Goal: Transaction & Acquisition: Book appointment/travel/reservation

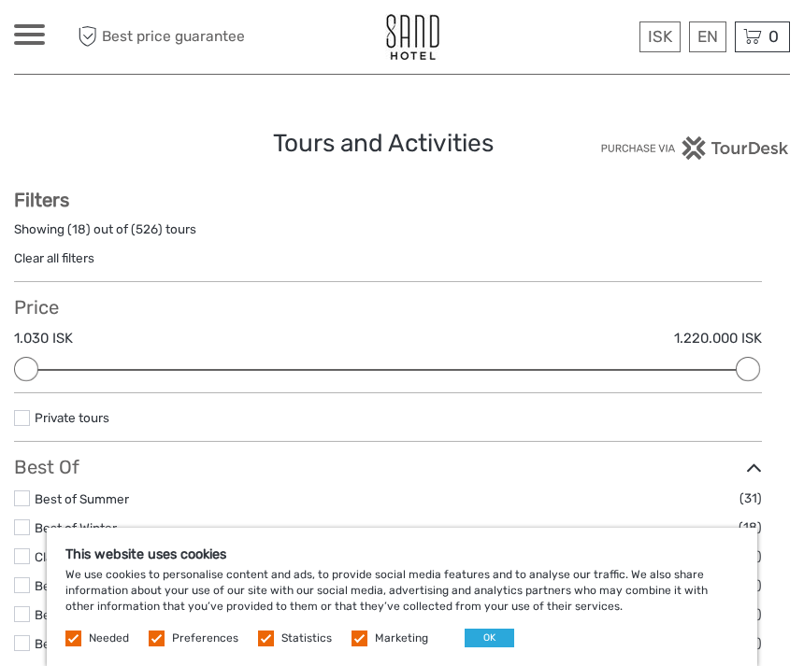
select select
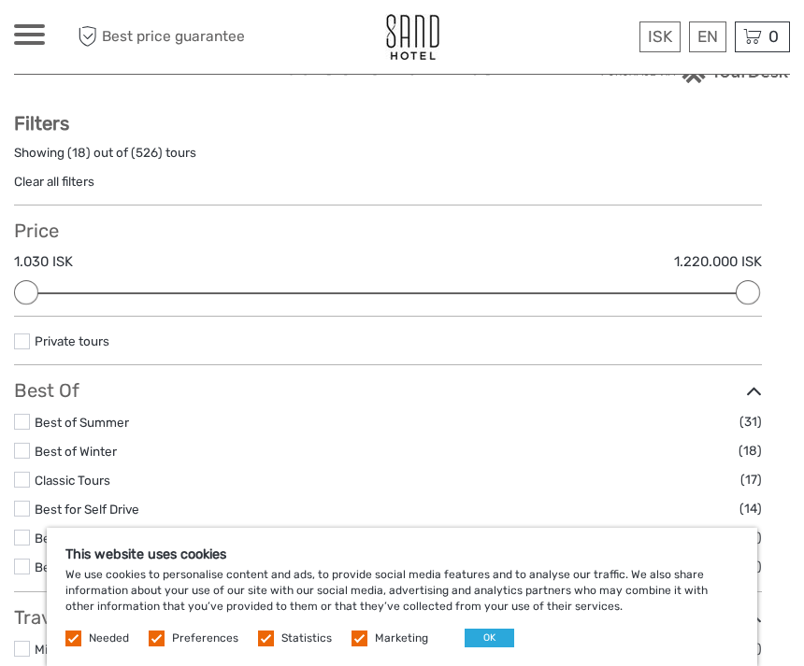
scroll to position [93, 0]
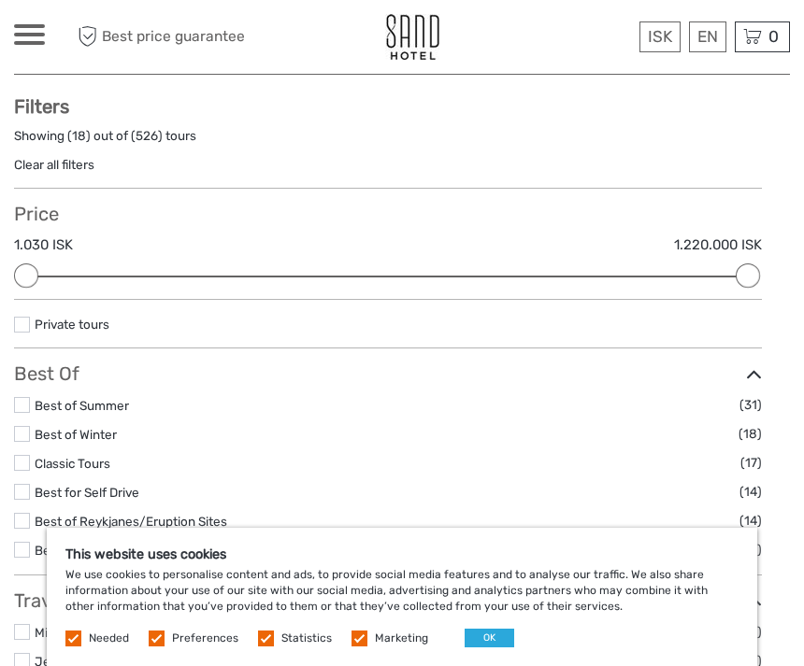
click at [496, 648] on button "OK" at bounding box center [489, 638] width 50 height 19
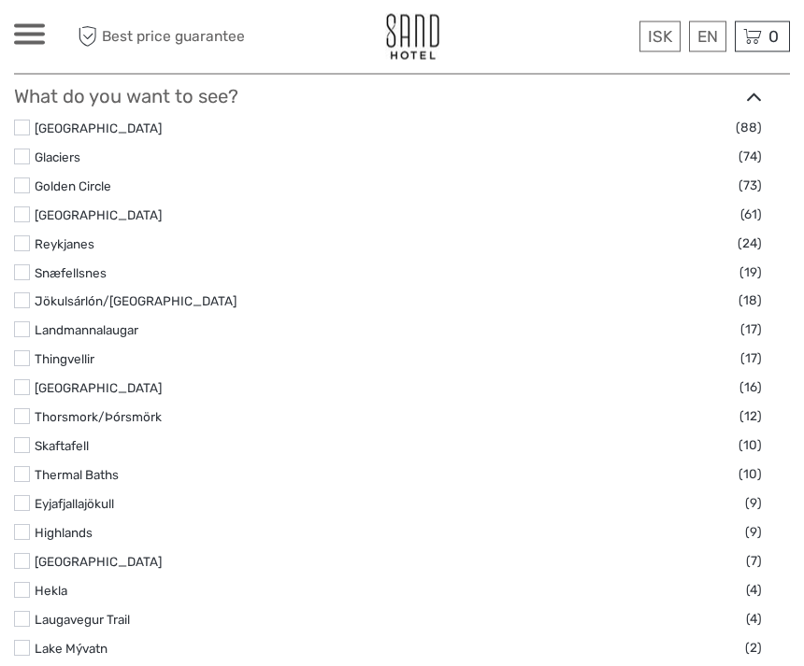
scroll to position [883, 0]
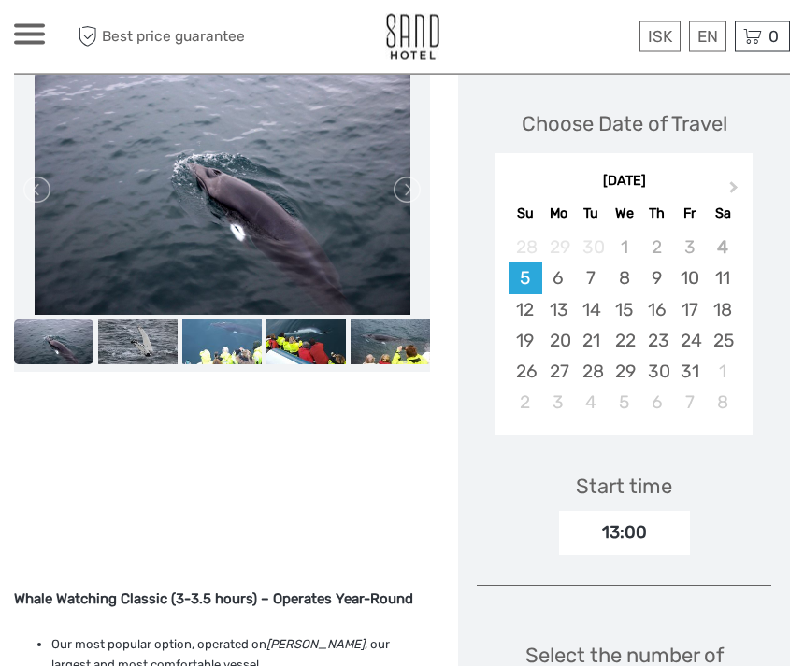
scroll to position [255, 0]
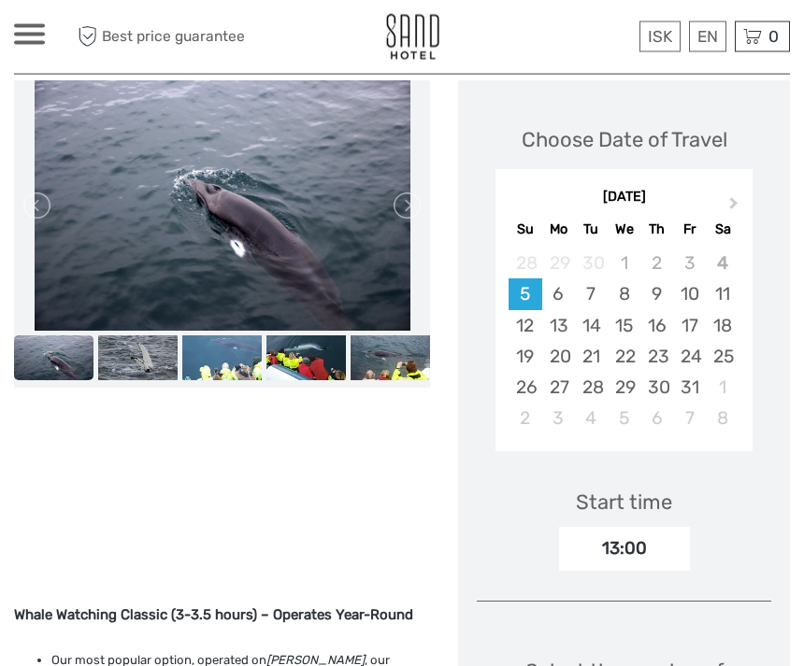
click at [392, 196] on link at bounding box center [406, 207] width 30 height 30
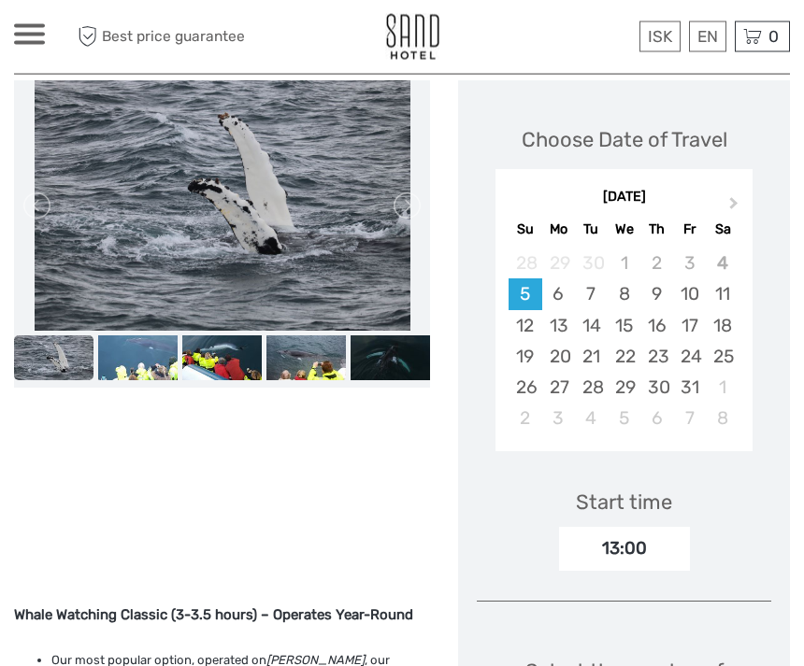
scroll to position [256, 0]
click at [408, 212] on link at bounding box center [406, 206] width 30 height 30
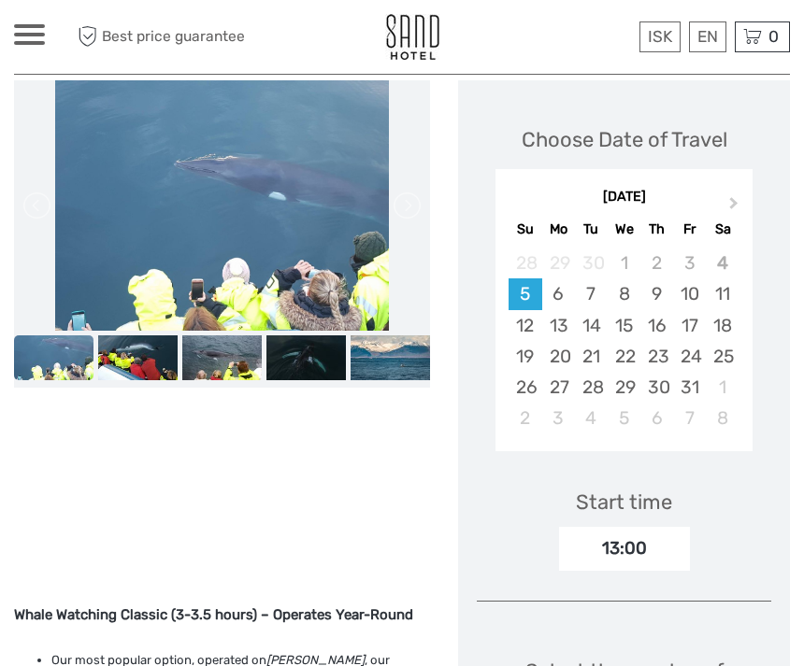
click at [278, 345] on img at bounding box center [305, 357] width 79 height 45
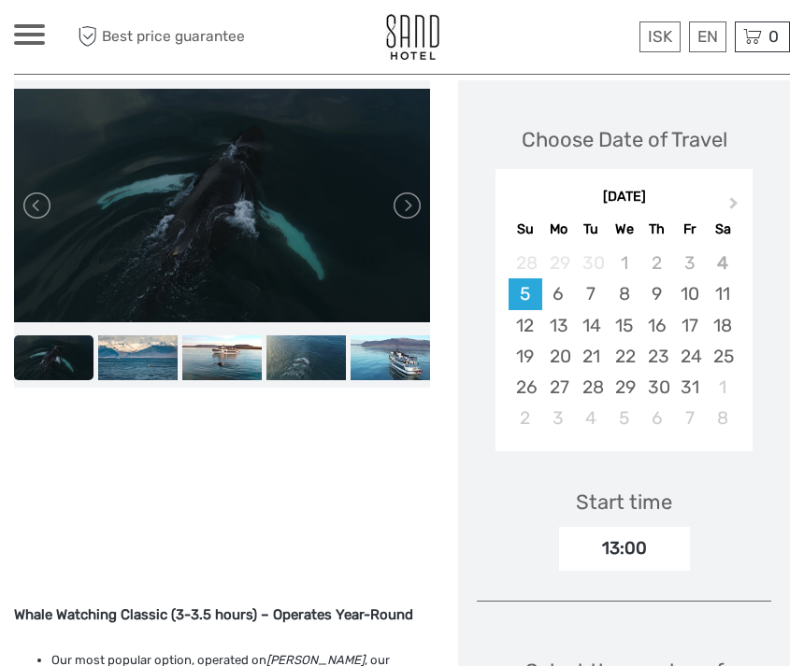
click at [235, 355] on img at bounding box center [221, 357] width 79 height 45
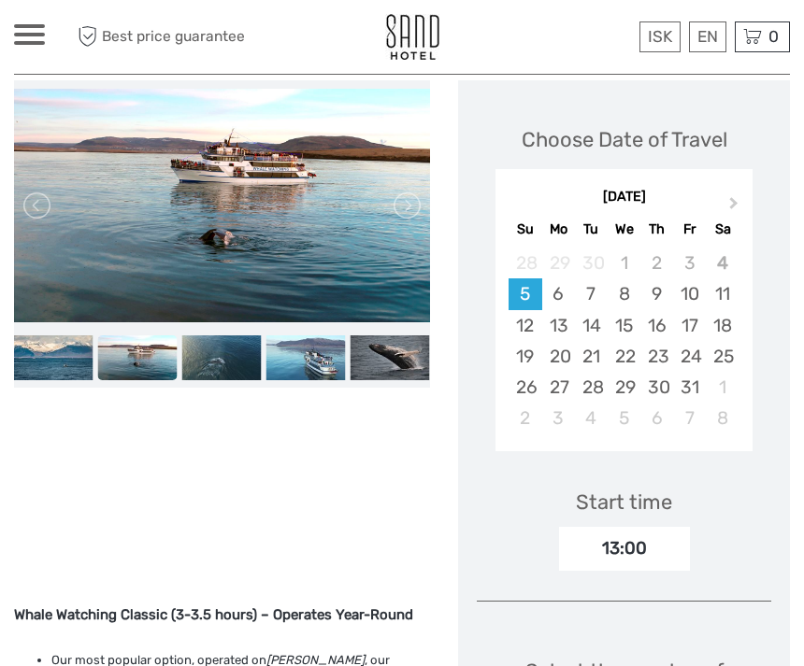
click at [284, 353] on img at bounding box center [305, 357] width 79 height 45
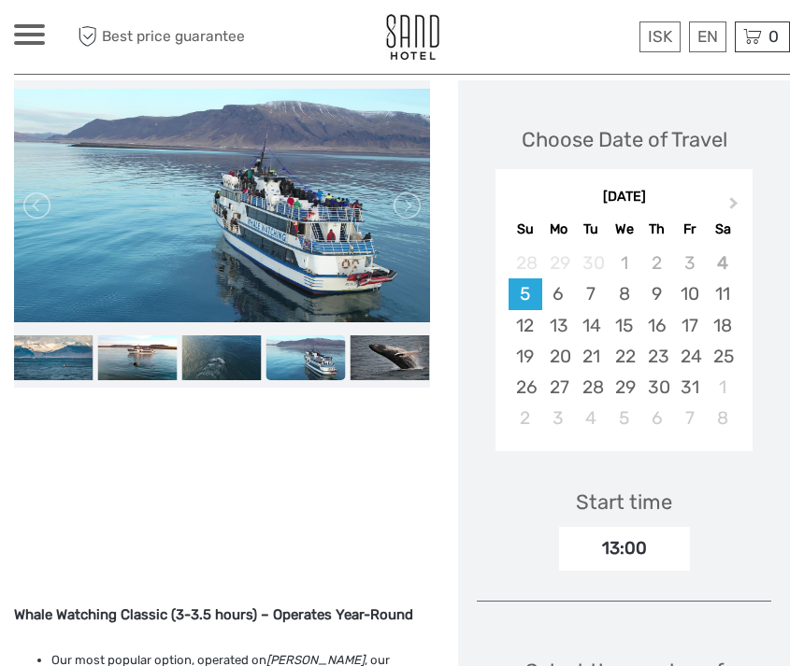
click at [319, 356] on img at bounding box center [305, 357] width 79 height 45
click at [388, 347] on img at bounding box center [389, 357] width 79 height 45
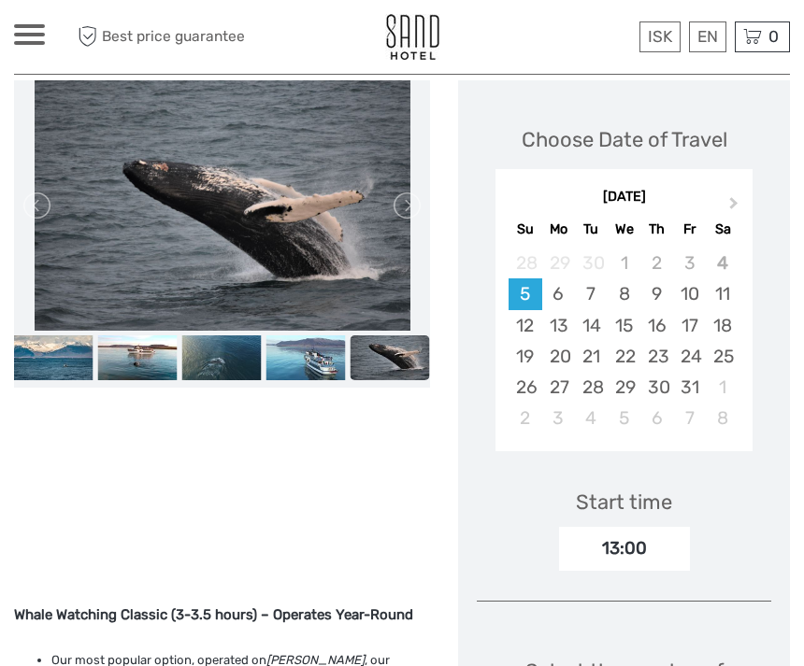
click at [307, 358] on img at bounding box center [305, 357] width 79 height 45
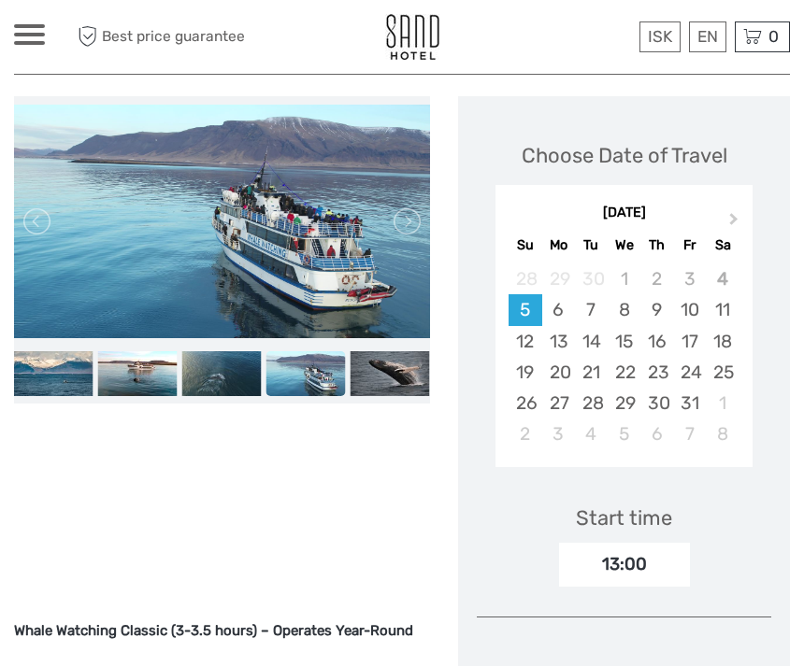
scroll to position [239, 0]
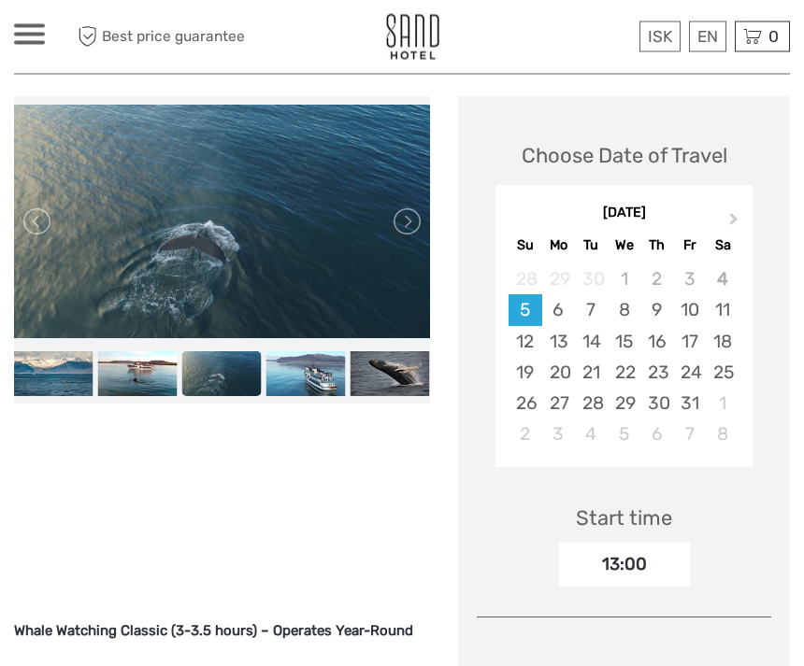
click at [414, 226] on link at bounding box center [406, 222] width 30 height 30
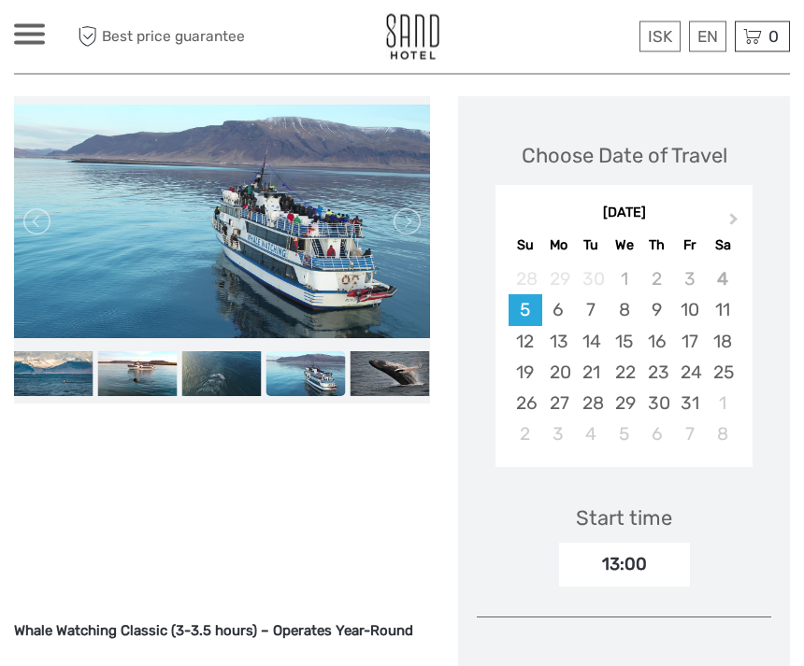
scroll to position [240, 0]
click at [326, 255] on img at bounding box center [222, 222] width 416 height 234
click at [318, 247] on img at bounding box center [222, 222] width 416 height 234
click at [418, 225] on link at bounding box center [406, 222] width 30 height 30
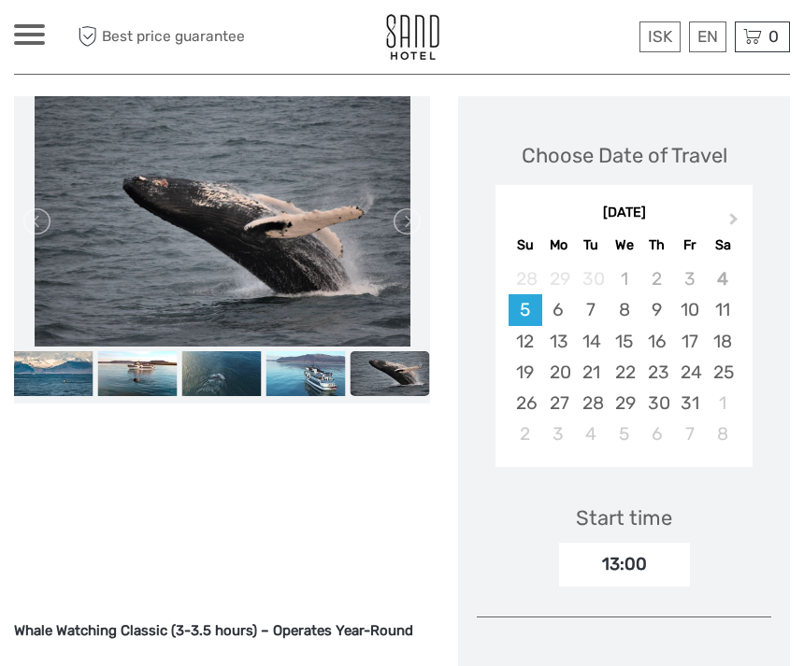
click at [411, 228] on link at bounding box center [406, 222] width 30 height 30
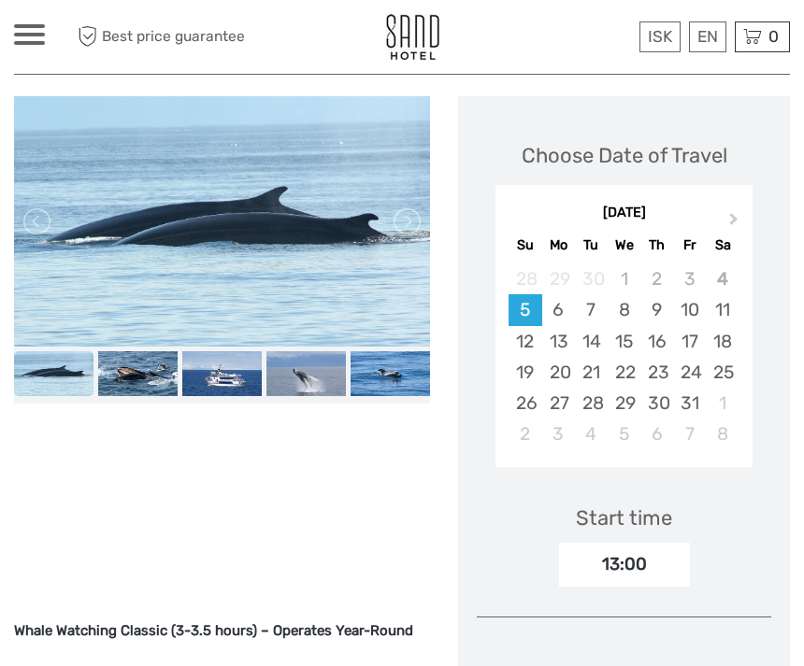
click at [402, 227] on link at bounding box center [406, 222] width 30 height 30
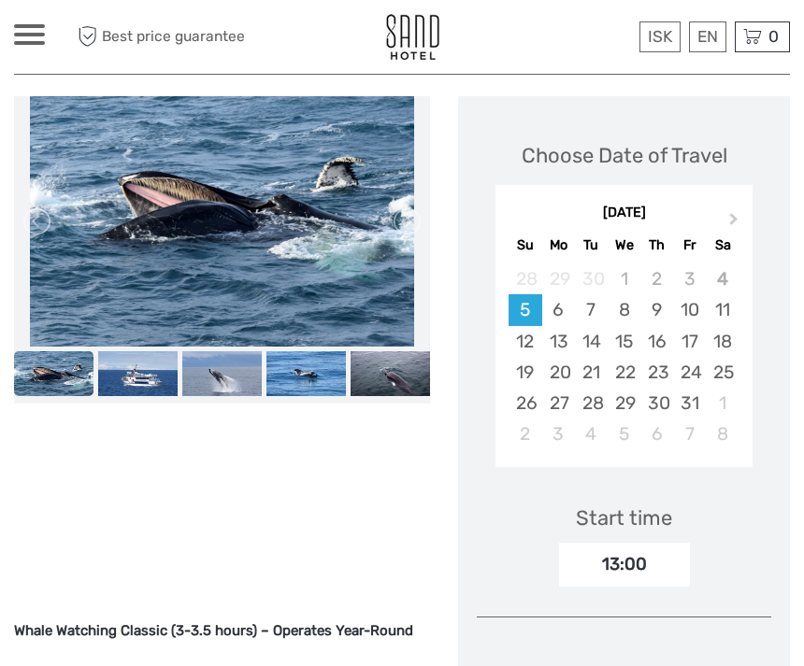
click at [403, 233] on link at bounding box center [406, 222] width 30 height 30
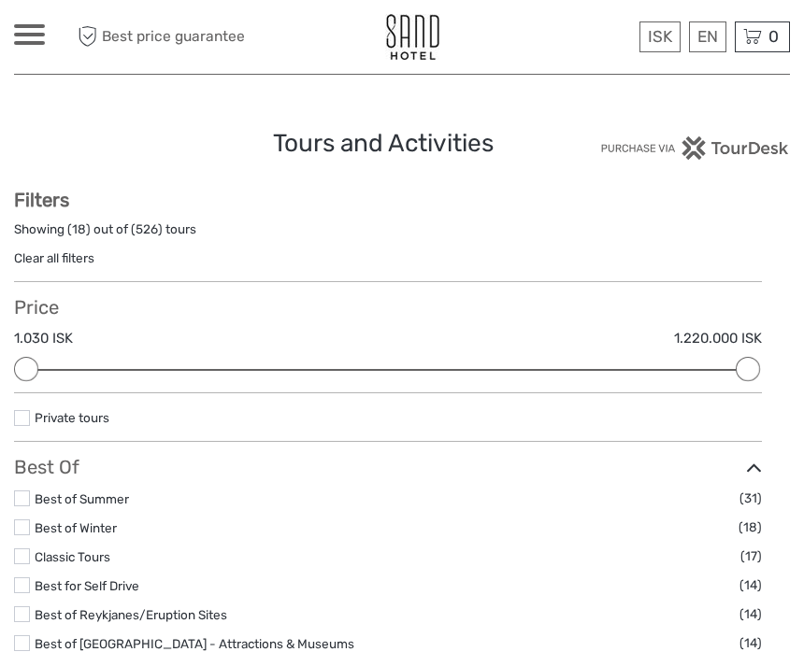
select select
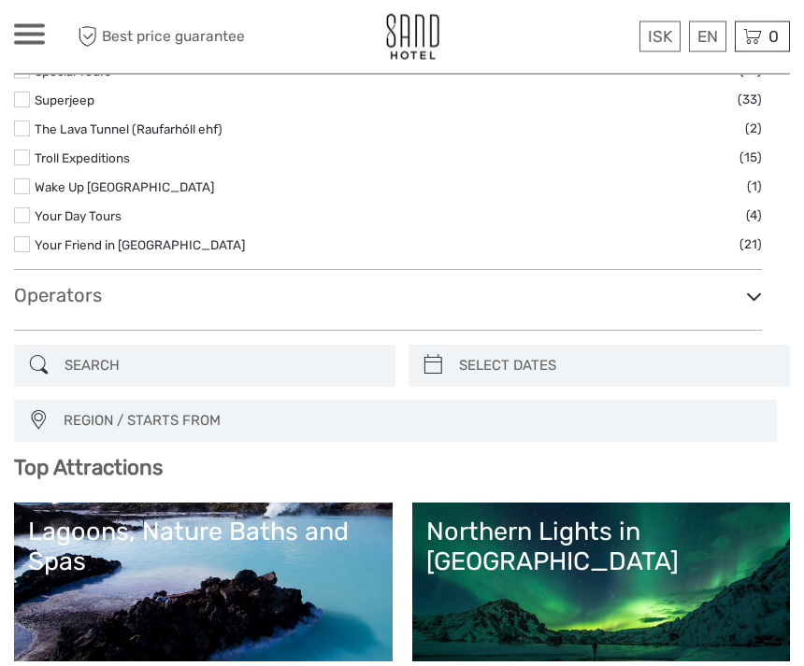
scroll to position [3113, 0]
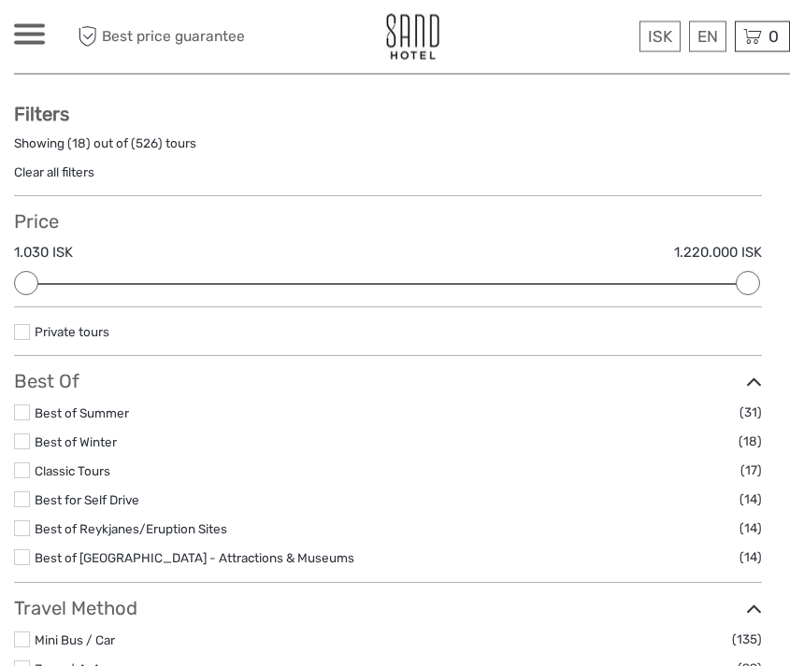
scroll to position [86, 0]
click at [26, 405] on label at bounding box center [22, 413] width 16 height 16
click at [0, 0] on input "checkbox" at bounding box center [0, 0] width 0 height 0
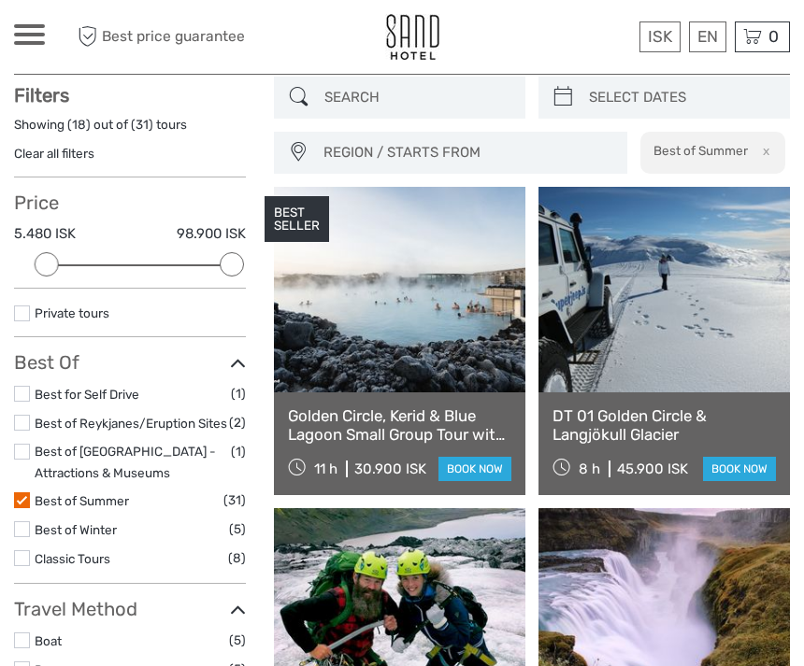
scroll to position [106, 0]
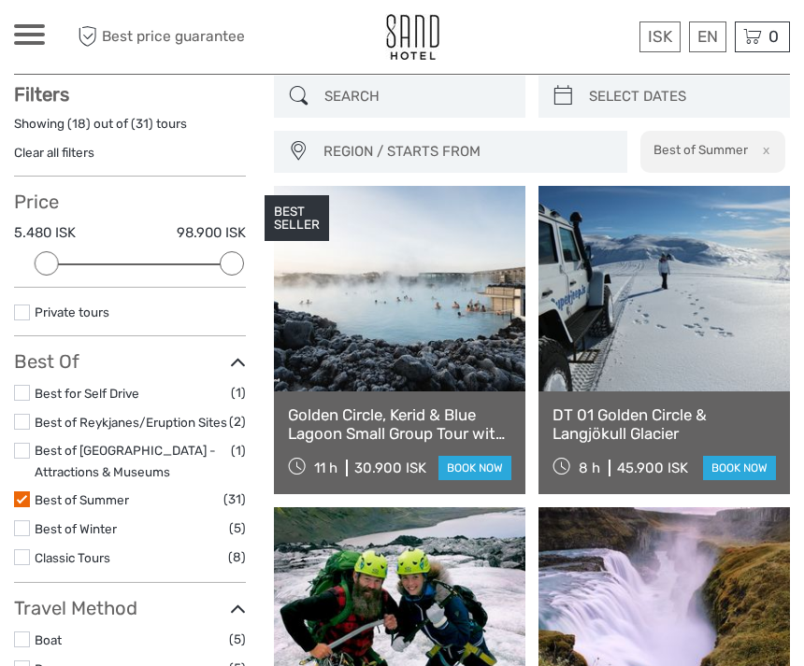
click at [25, 555] on label at bounding box center [22, 557] width 16 height 16
click at [0, 0] on input "checkbox" at bounding box center [0, 0] width 0 height 0
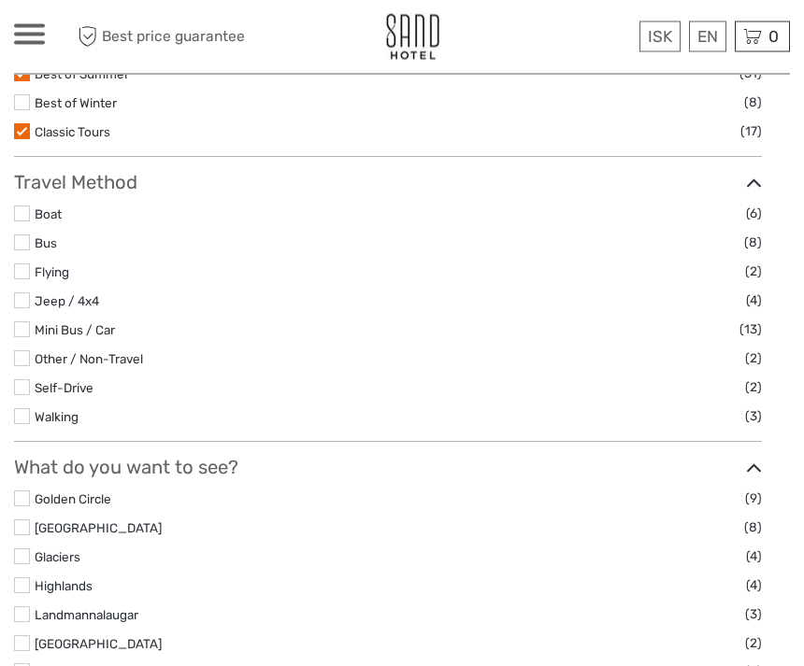
scroll to position [512, 0]
click at [27, 337] on label at bounding box center [22, 329] width 16 height 16
click at [0, 0] on input "checkbox" at bounding box center [0, 0] width 0 height 0
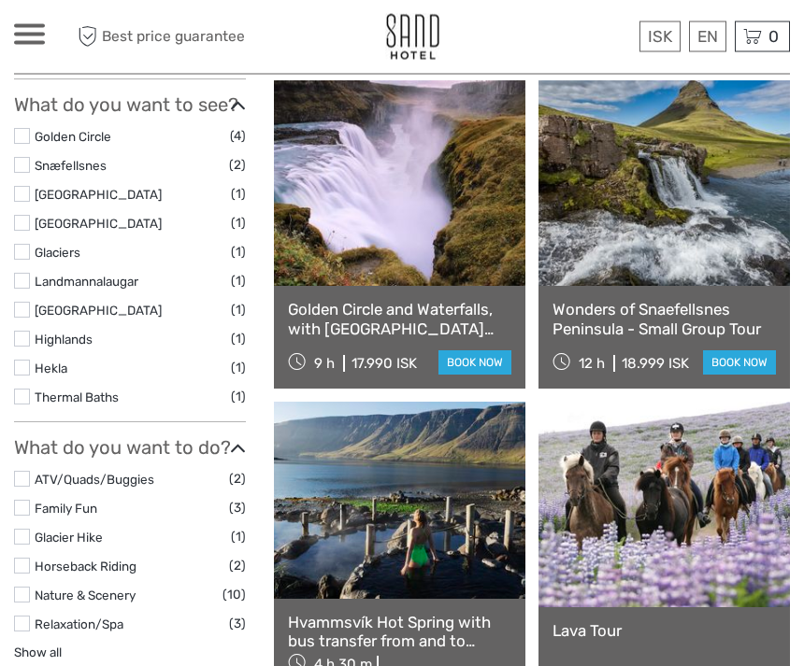
scroll to position [585, 0]
click at [27, 131] on label at bounding box center [22, 136] width 16 height 16
click at [0, 0] on input "checkbox" at bounding box center [0, 0] width 0 height 0
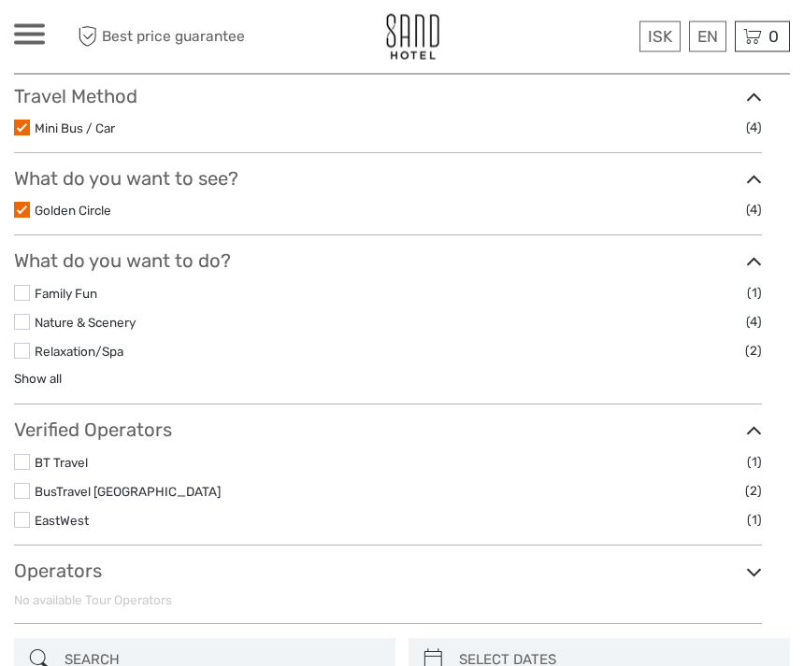
scroll to position [511, 0]
click at [591, 209] on label "Golden Circle" at bounding box center [390, 210] width 711 height 21
click at [0, 0] on input "checkbox" at bounding box center [0, 0] width 0 height 0
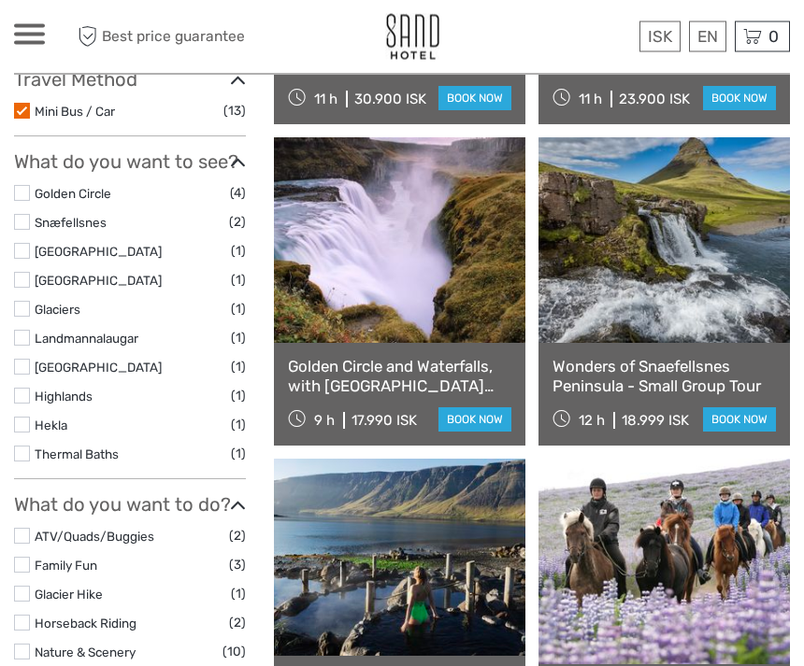
scroll to position [527, 0]
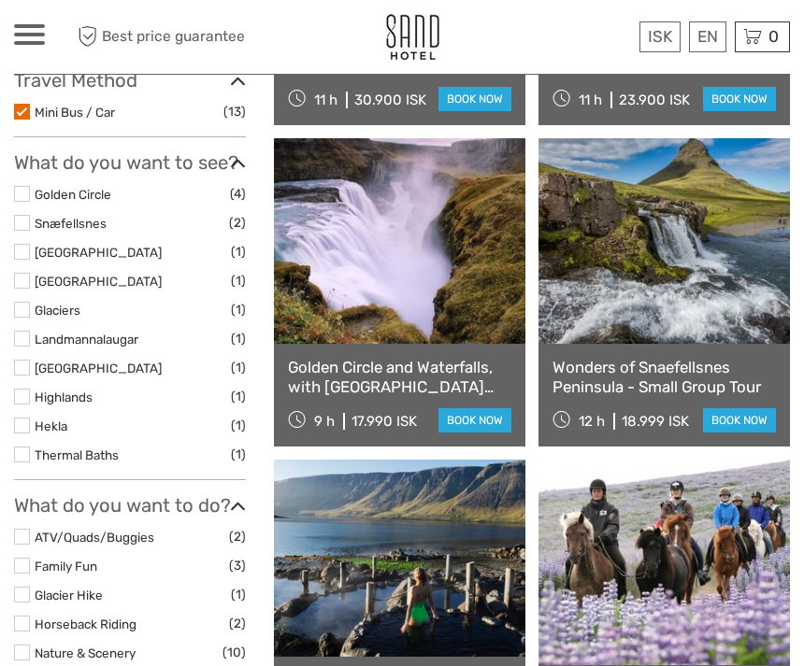
click at [39, 216] on link "Snæfellsnes" at bounding box center [71, 223] width 72 height 15
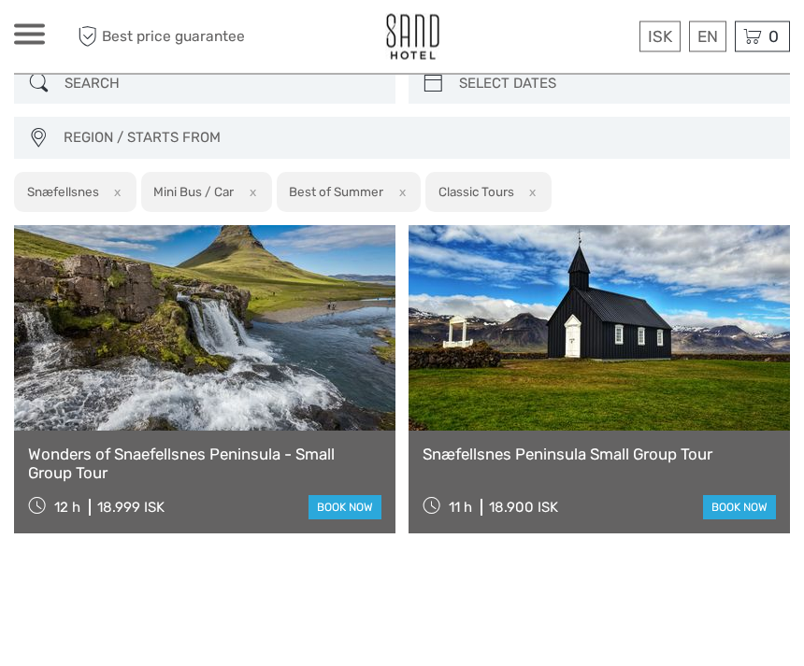
scroll to position [981, 0]
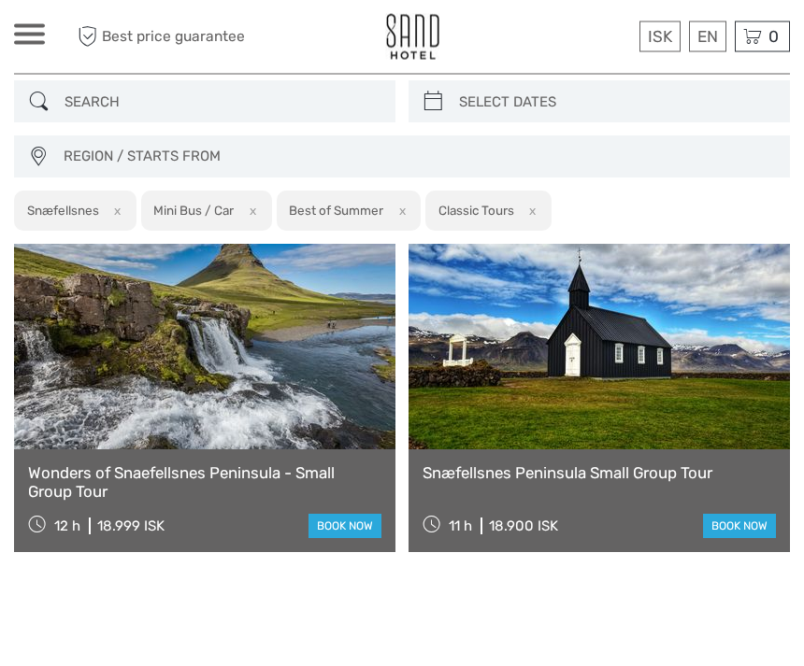
click at [261, 350] on link at bounding box center [204, 348] width 381 height 206
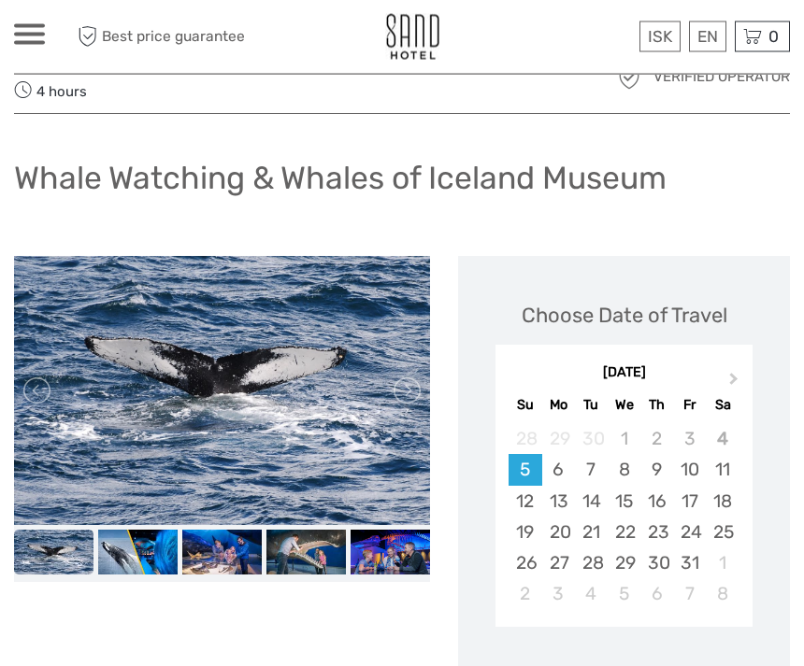
scroll to position [66, 0]
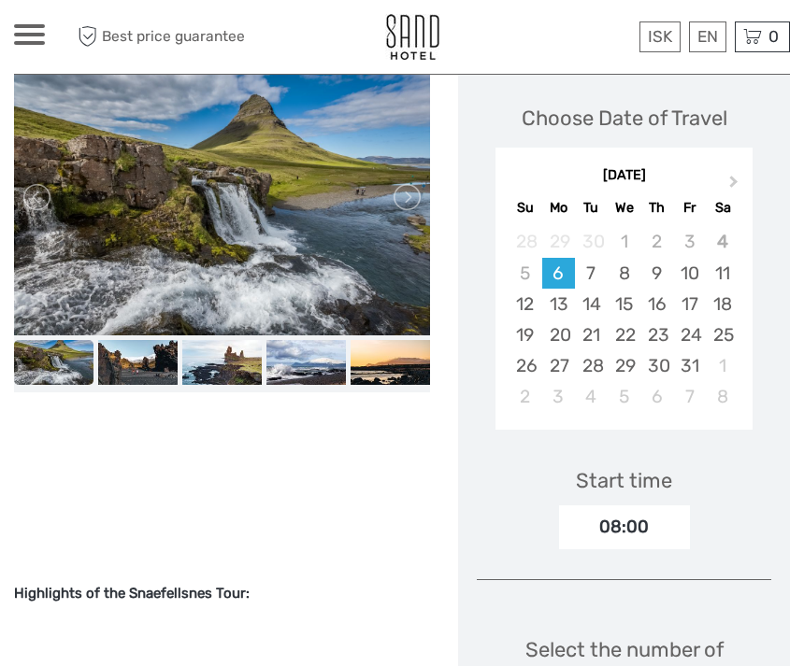
scroll to position [308, 0]
click at [322, 386] on img at bounding box center [305, 363] width 79 height 45
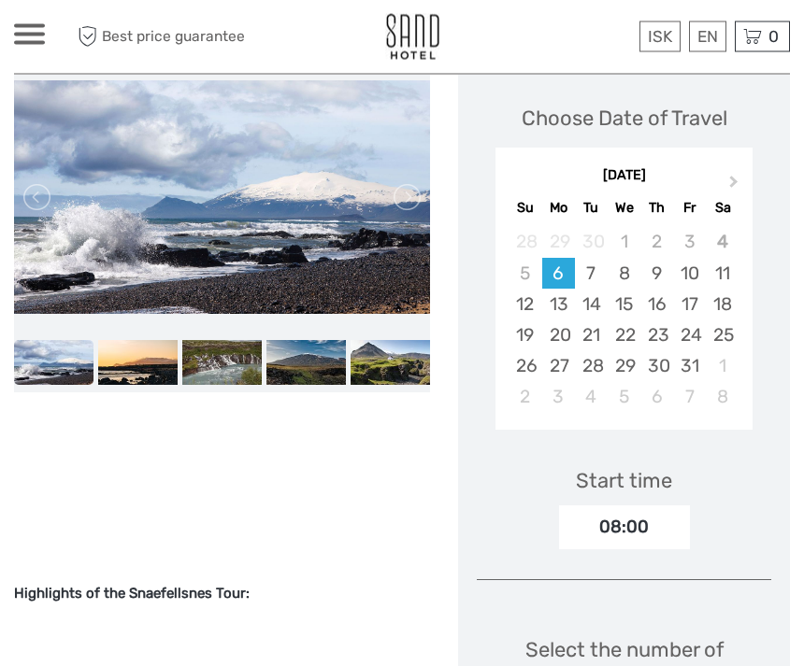
click at [419, 210] on link at bounding box center [406, 198] width 30 height 30
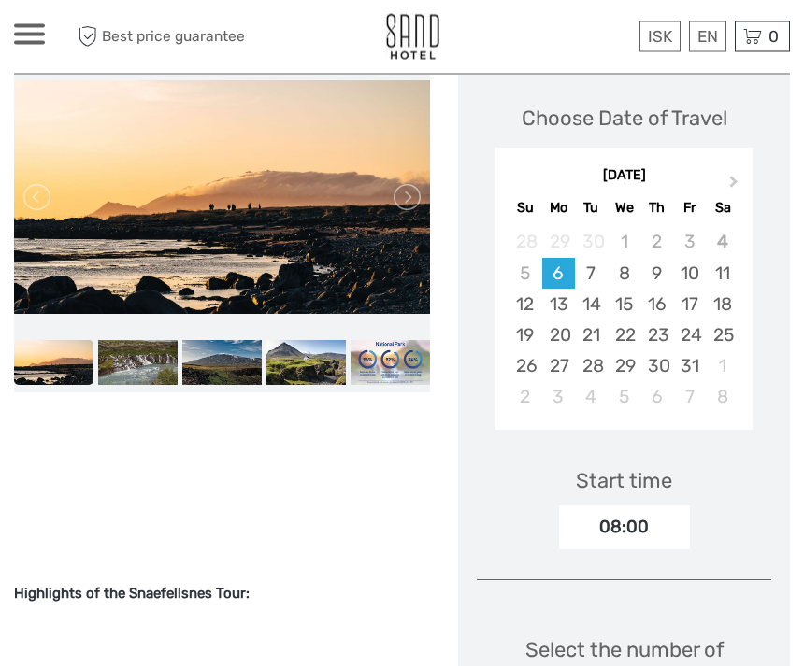
scroll to position [309, 0]
click at [419, 205] on link at bounding box center [406, 197] width 30 height 30
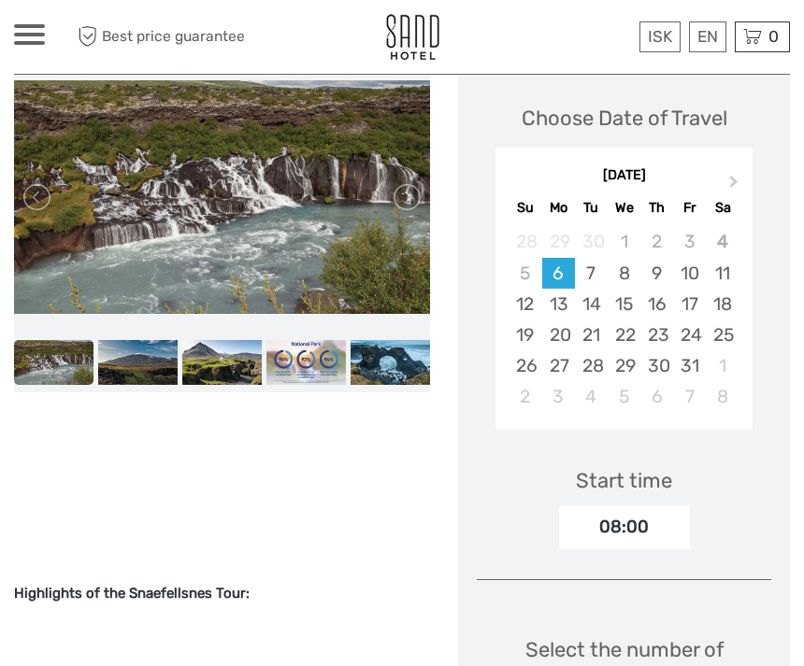
click at [408, 212] on link at bounding box center [406, 197] width 30 height 30
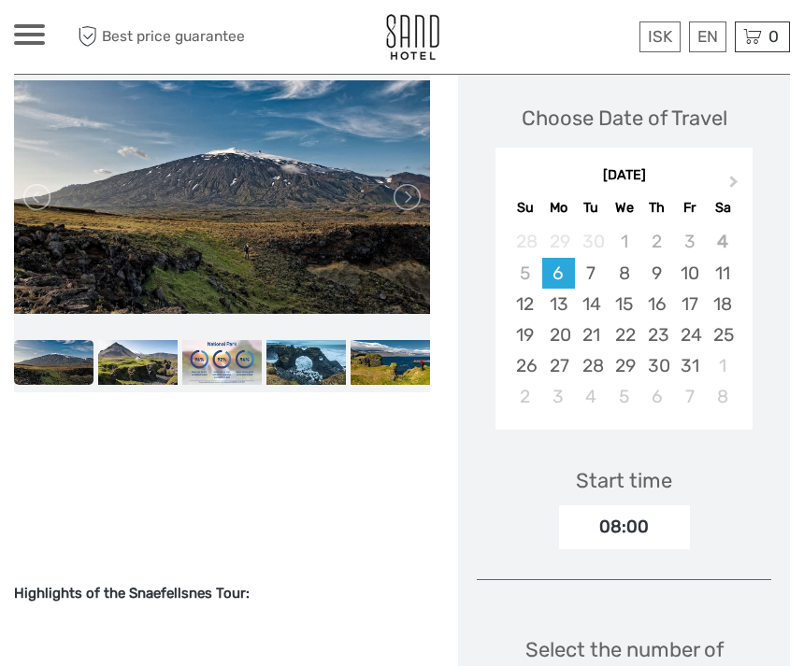
click at [415, 207] on link at bounding box center [406, 197] width 30 height 30
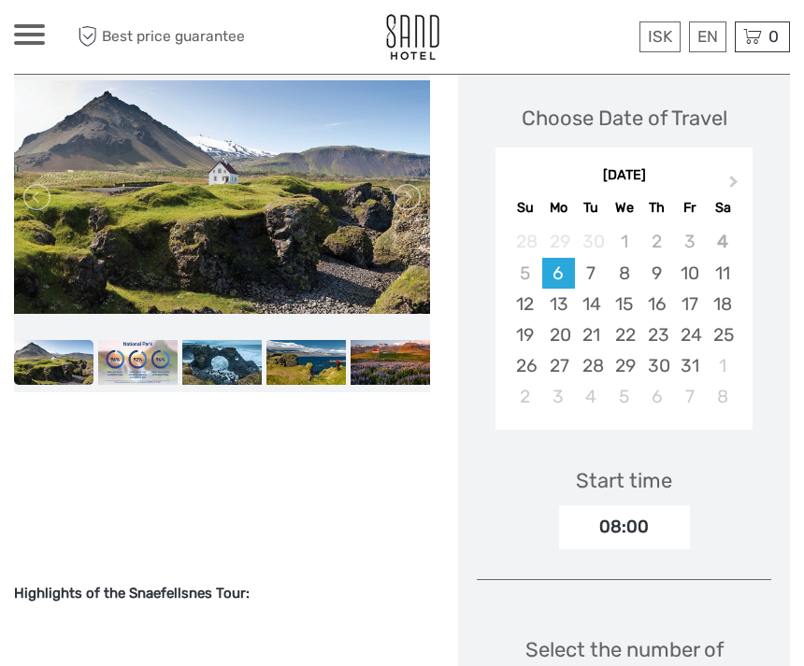
click at [419, 194] on link at bounding box center [406, 197] width 30 height 30
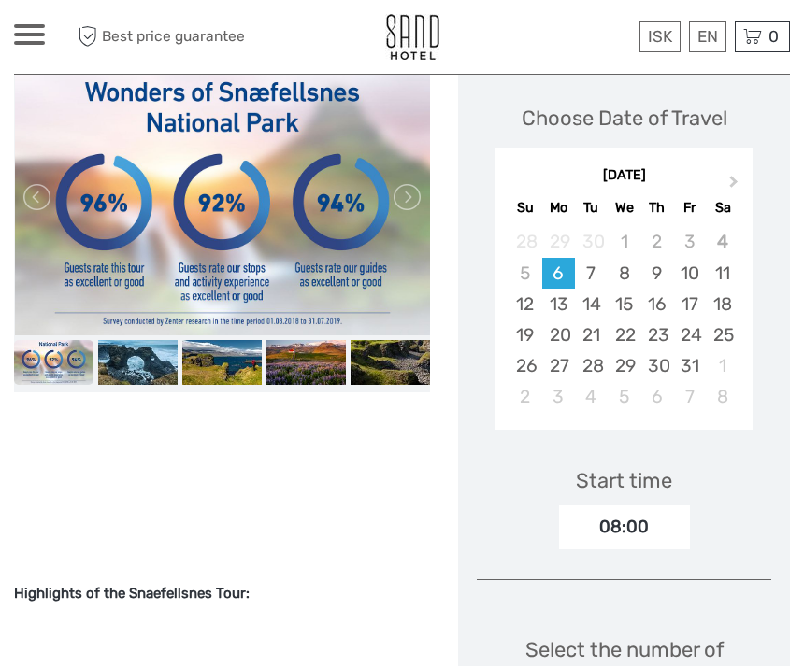
click at [413, 203] on link at bounding box center [406, 197] width 30 height 30
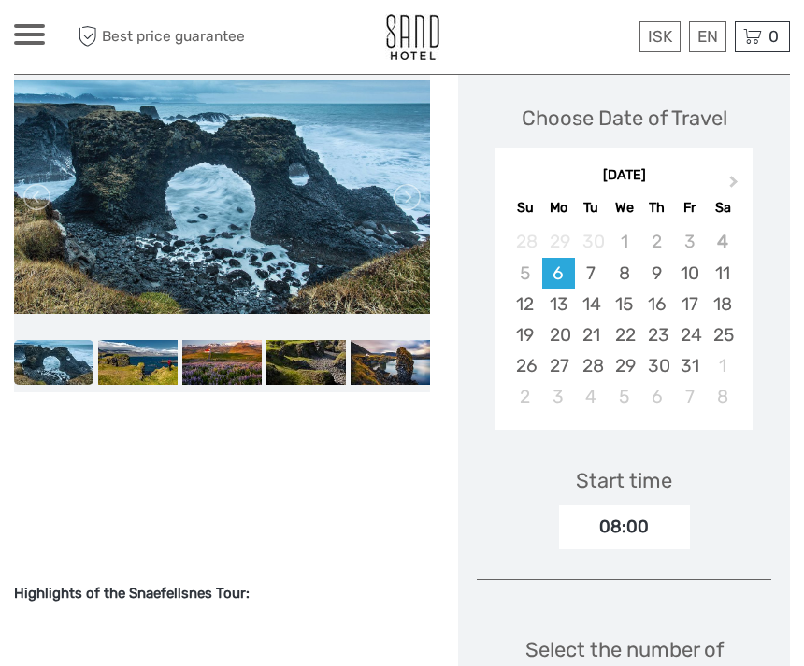
click at [416, 203] on link at bounding box center [406, 197] width 30 height 30
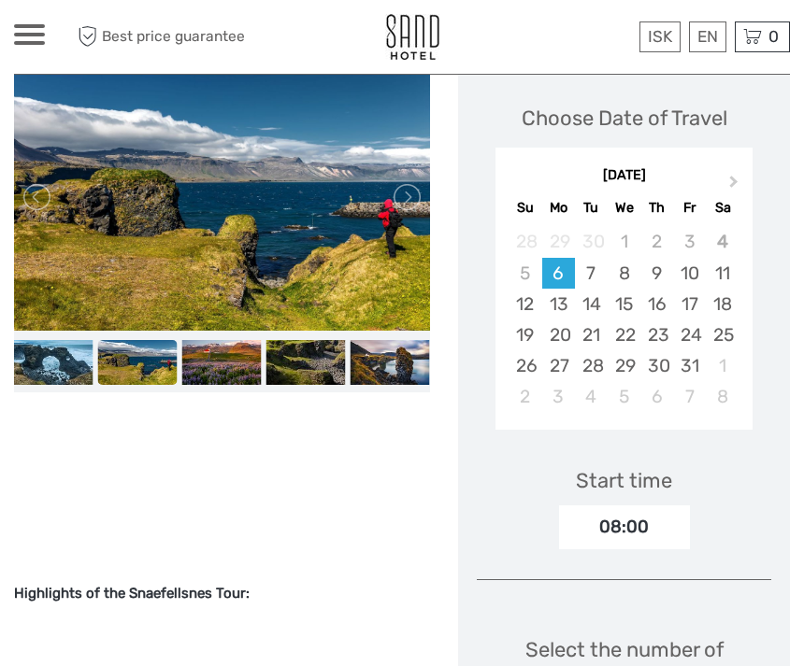
click at [412, 197] on link at bounding box center [406, 197] width 30 height 30
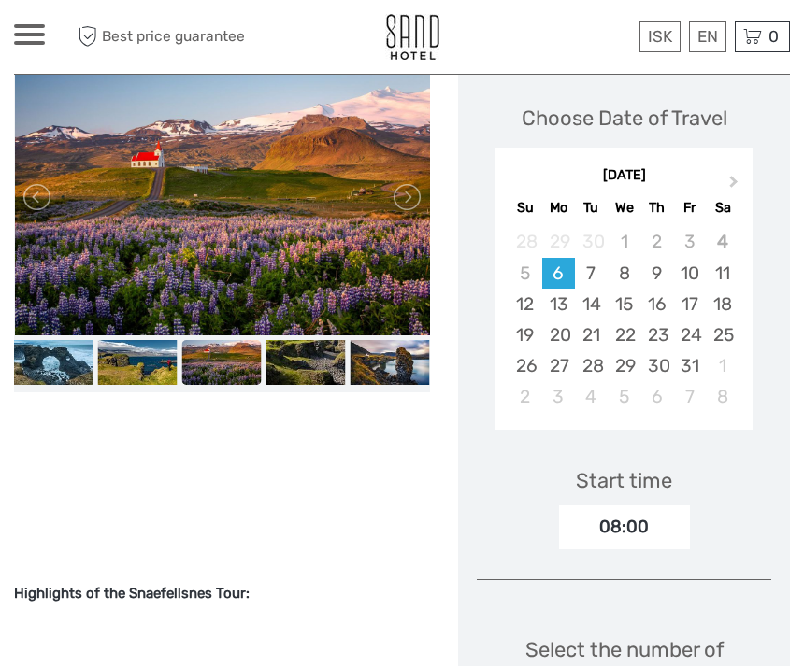
click at [405, 205] on link at bounding box center [406, 197] width 30 height 30
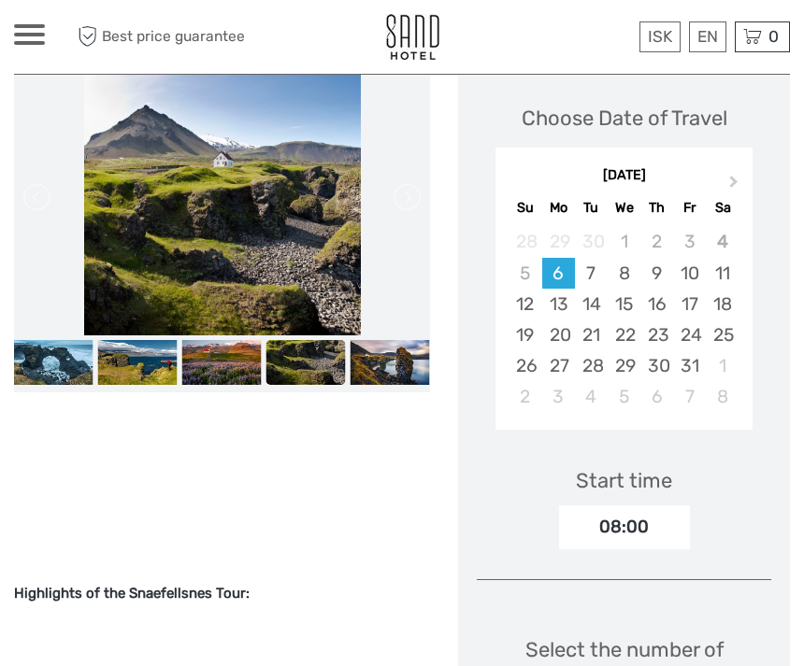
click at [407, 205] on link at bounding box center [406, 197] width 30 height 30
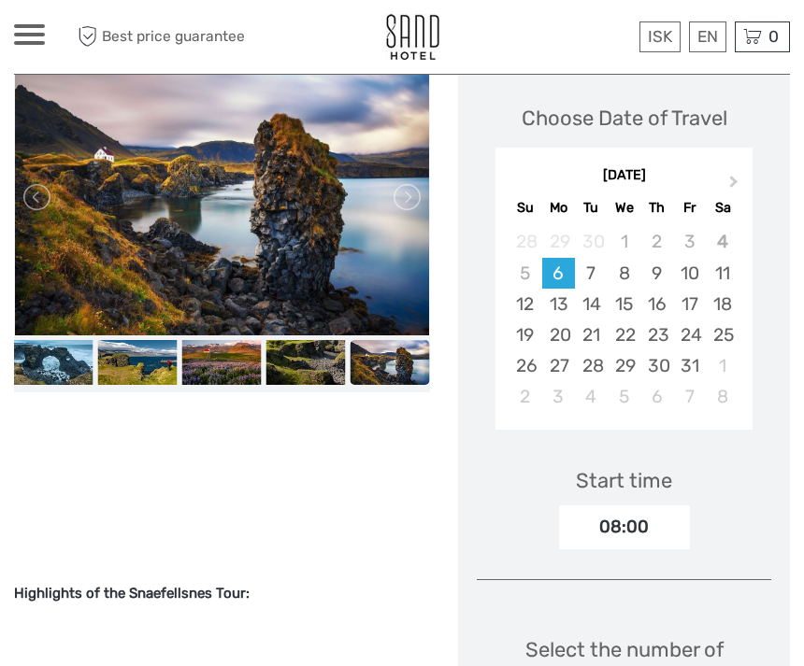
click at [417, 193] on link at bounding box center [406, 197] width 30 height 30
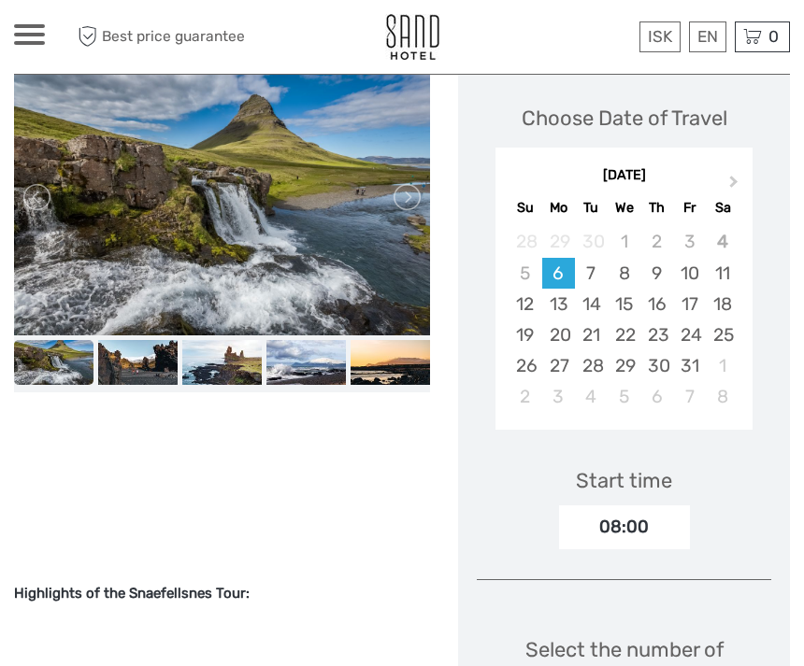
click at [412, 211] on link at bounding box center [406, 197] width 30 height 30
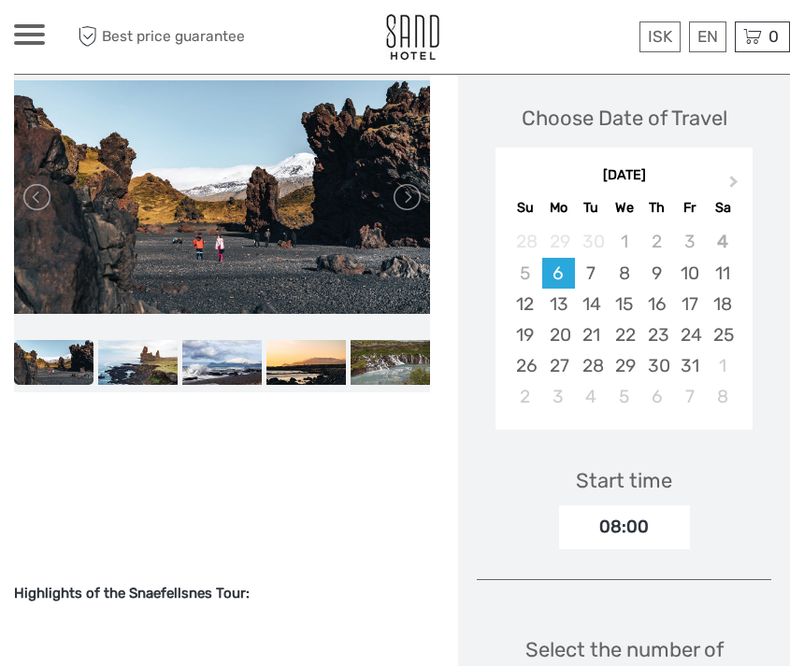
click at [415, 212] on link at bounding box center [406, 197] width 30 height 30
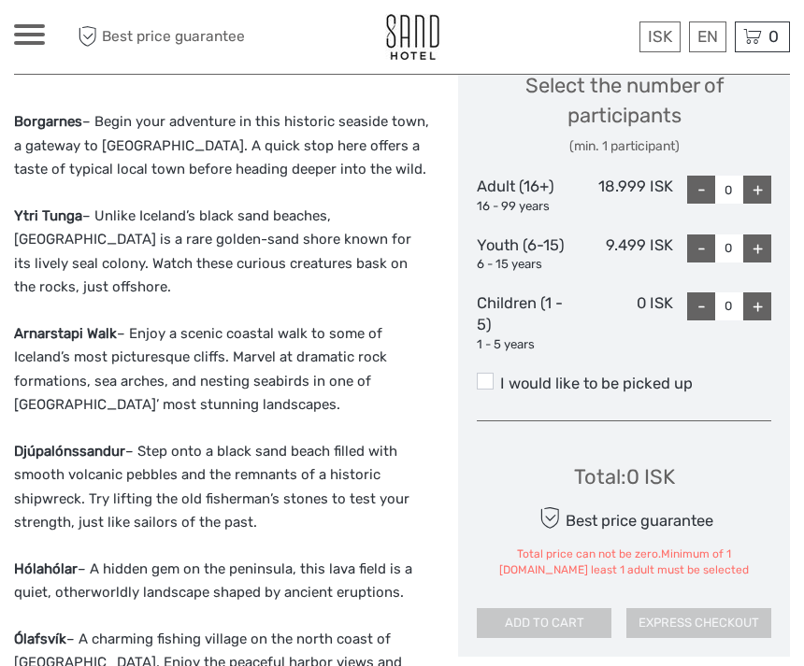
scroll to position [872, 0]
